Goal: Check status

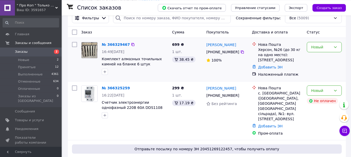
scroll to position [42, 0]
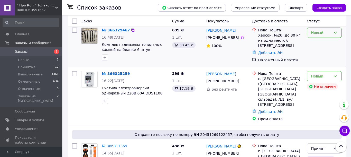
click at [336, 35] on icon at bounding box center [336, 33] width 4 height 4
click at [320, 47] on li "Принят" at bounding box center [324, 48] width 34 height 9
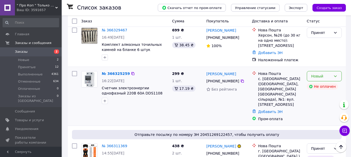
click at [336, 78] on icon at bounding box center [336, 76] width 4 height 4
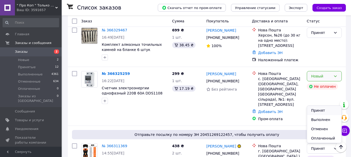
click at [318, 109] on li "Принят" at bounding box center [324, 110] width 34 height 9
